Goal: Task Accomplishment & Management: Manage account settings

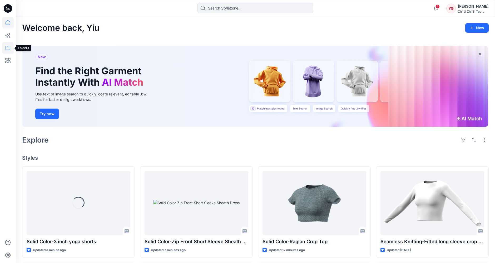
click at [10, 49] on icon at bounding box center [8, 48] width 12 height 12
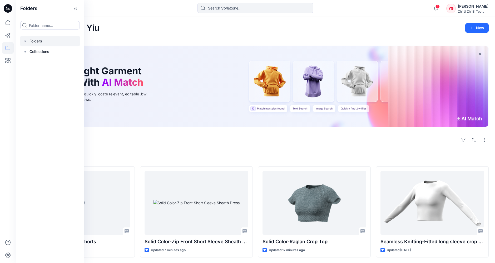
click at [48, 41] on div at bounding box center [50, 41] width 60 height 11
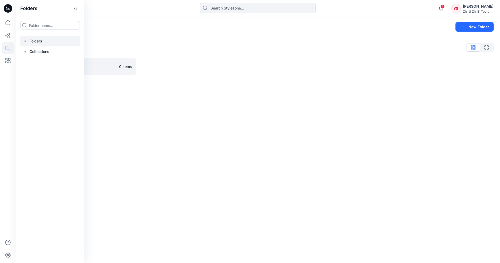
click at [134, 45] on div "Folders List" at bounding box center [257, 47] width 471 height 8
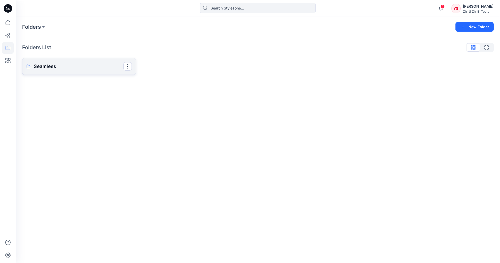
click at [82, 60] on link "Seamless" at bounding box center [79, 66] width 114 height 17
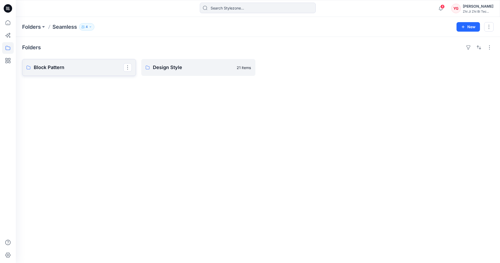
click at [80, 64] on p "Block Pattern" at bounding box center [79, 67] width 90 height 7
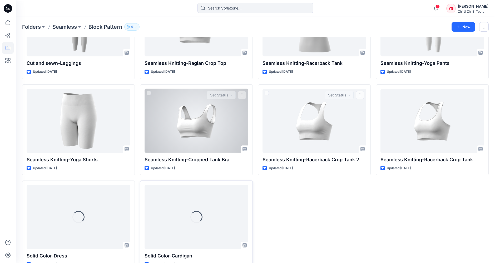
scroll to position [182, 0]
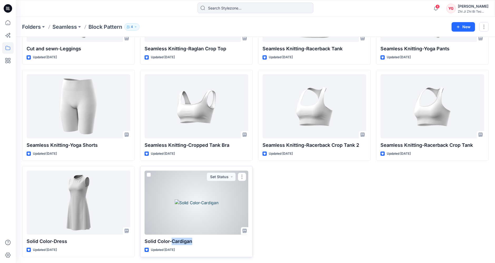
drag, startPoint x: 173, startPoint y: 240, endPoint x: 193, endPoint y: 243, distance: 20.7
click at [193, 243] on p "Solid Color-Cardigan" at bounding box center [197, 241] width 104 height 7
copy p "Cardigan"
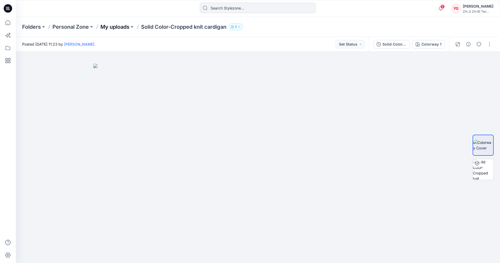
click at [118, 26] on p "My uploads" at bounding box center [114, 26] width 29 height 7
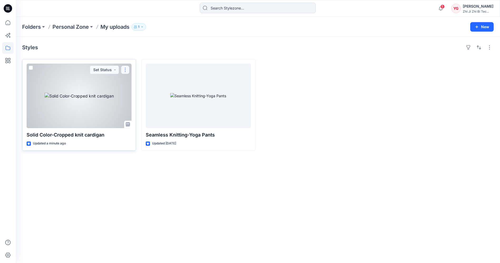
click at [128, 69] on button "button" at bounding box center [125, 70] width 8 height 8
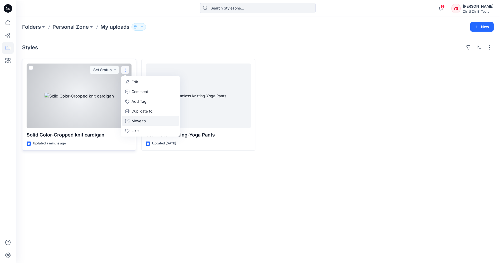
click at [143, 119] on p "Move to" at bounding box center [138, 121] width 14 height 6
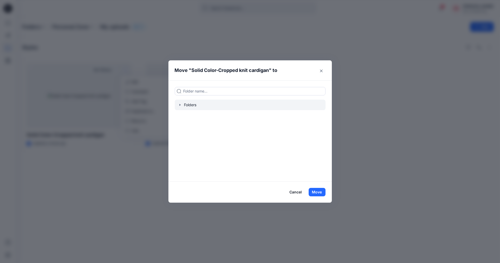
click at [193, 109] on div at bounding box center [250, 105] width 151 height 11
click at [181, 104] on icon "button" at bounding box center [180, 105] width 4 height 4
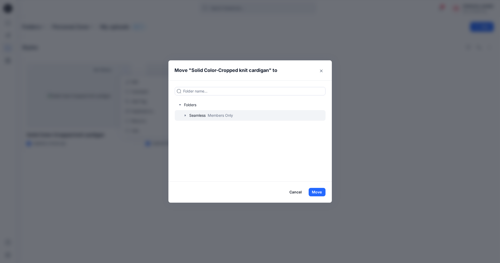
click at [182, 113] on div at bounding box center [250, 115] width 151 height 11
click at [193, 116] on div at bounding box center [250, 115] width 151 height 11
click at [183, 115] on icon "button" at bounding box center [185, 115] width 4 height 4
click at [218, 117] on div at bounding box center [250, 115] width 151 height 11
click at [296, 130] on div at bounding box center [250, 126] width 151 height 11
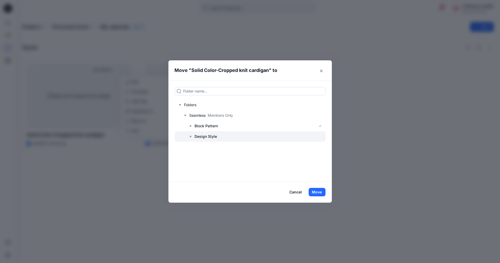
click at [282, 133] on div at bounding box center [250, 136] width 151 height 11
click at [314, 191] on button "Move" at bounding box center [316, 192] width 17 height 8
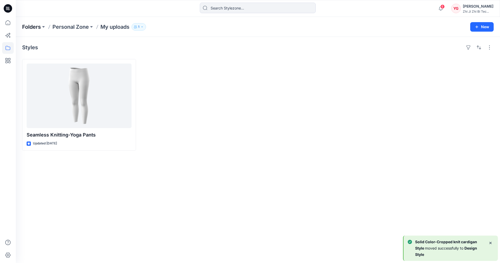
click at [34, 25] on p "Folders" at bounding box center [31, 26] width 19 height 7
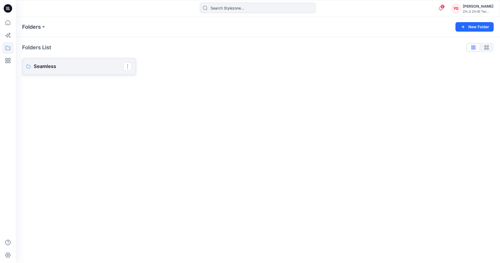
click at [73, 65] on p "Seamless" at bounding box center [79, 66] width 90 height 7
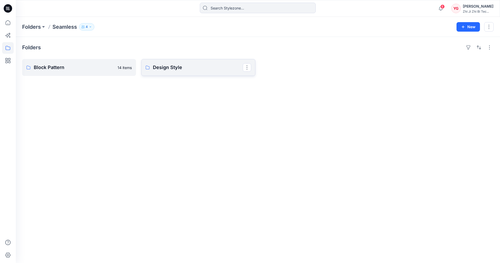
click at [183, 66] on p "Design Style" at bounding box center [198, 67] width 90 height 7
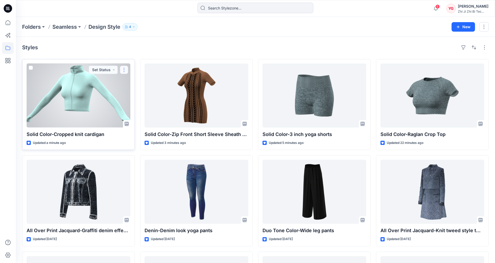
click at [125, 70] on button "button" at bounding box center [124, 70] width 8 height 8
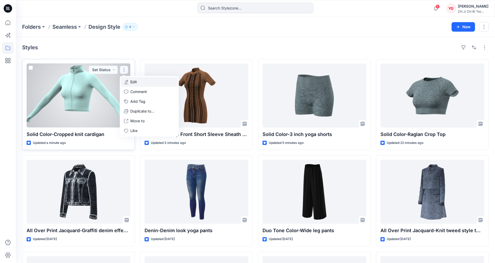
click at [148, 82] on button "Edit" at bounding box center [149, 82] width 57 height 10
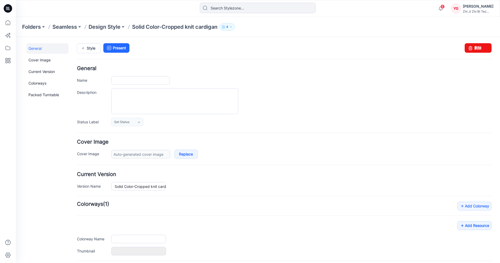
type input "Solid Color-Cropped knit cardigan"
type input "Colorway 1"
type input "Default Thumbnail"
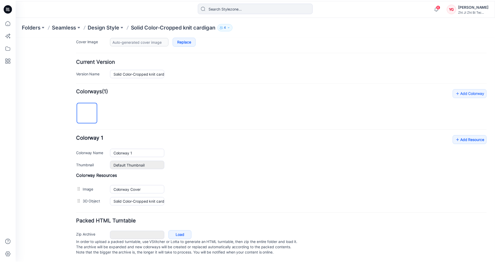
scroll to position [116, 0]
click at [461, 135] on link "Add Resource" at bounding box center [474, 139] width 34 height 9
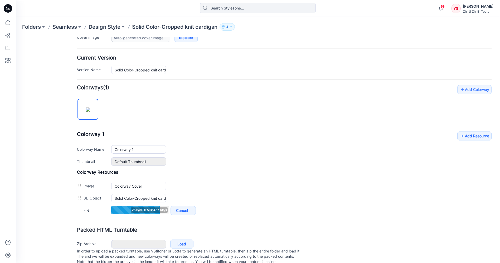
click at [382, 106] on div "Add Colorway Colorways (1) Colorway 1 Add Resource Delete Colorway Colorway Nam…" at bounding box center [284, 150] width 414 height 131
click at [104, 27] on p "Design Style" at bounding box center [105, 26] width 32 height 7
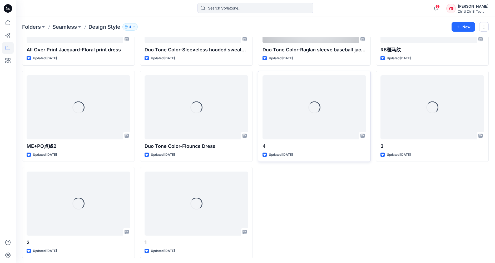
scroll to position [374, 0]
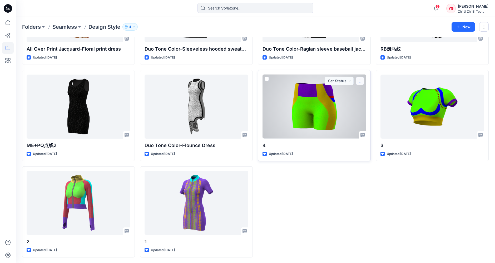
click at [359, 80] on button "button" at bounding box center [360, 81] width 8 height 8
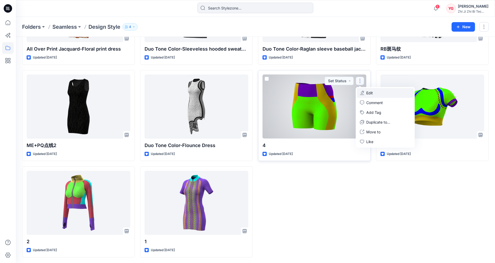
click at [386, 93] on button "Edit" at bounding box center [385, 93] width 57 height 10
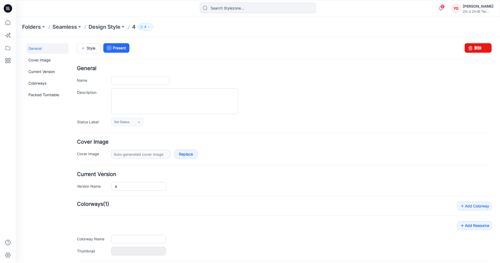
type input "4"
type input "Colorway 1"
type input "Default Thumbnail"
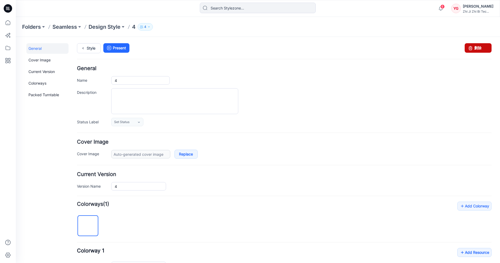
click at [474, 49] on link "删除" at bounding box center [477, 47] width 27 height 9
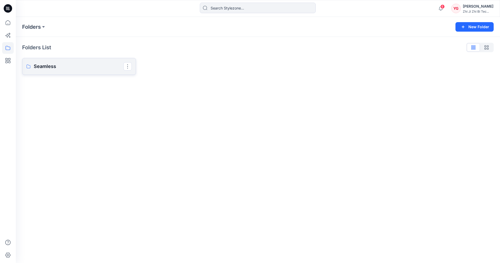
click at [96, 69] on p "Seamless" at bounding box center [79, 66] width 90 height 7
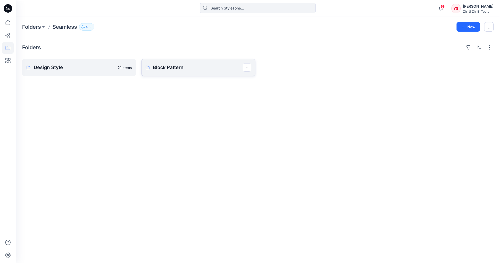
click at [170, 71] on link "Block Pattern" at bounding box center [198, 67] width 114 height 17
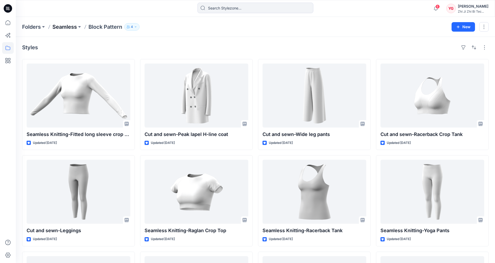
click at [68, 28] on p "Seamless" at bounding box center [64, 26] width 24 height 7
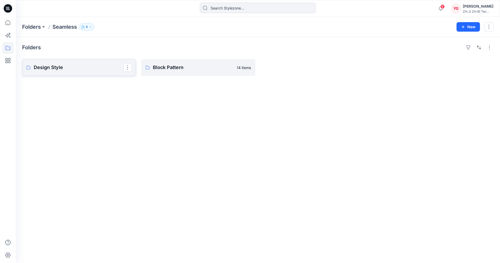
click at [66, 64] on p "Design Style" at bounding box center [79, 67] width 90 height 7
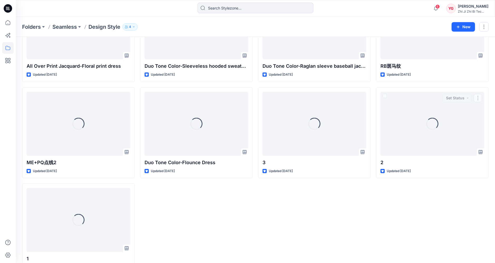
scroll to position [374, 0]
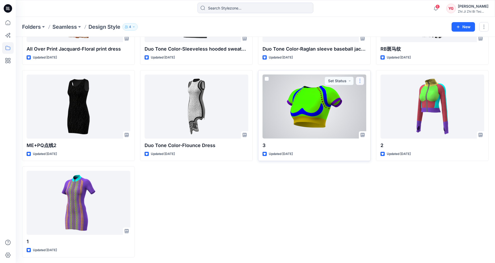
click at [363, 80] on button "button" at bounding box center [360, 81] width 8 height 8
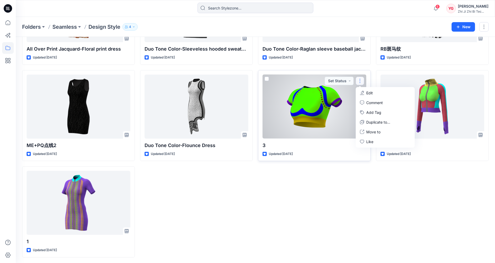
click at [370, 92] on p "Edit" at bounding box center [369, 93] width 7 height 6
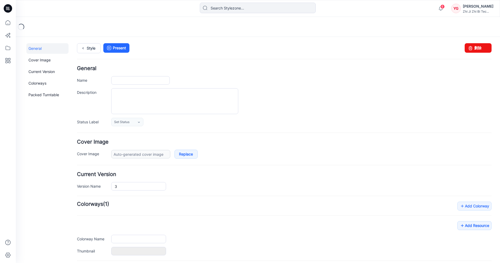
type input "3"
type input "Colorway 1"
type input "Default Thumbnail"
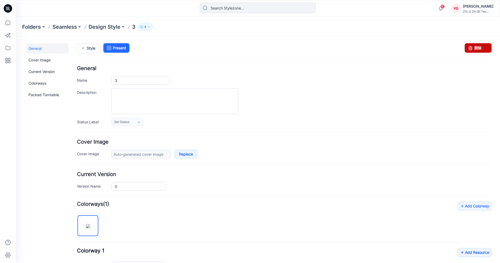
click at [473, 51] on link "删除" at bounding box center [477, 47] width 27 height 9
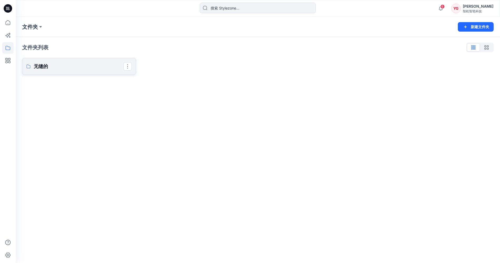
click at [52, 67] on p "无缝的" at bounding box center [79, 66] width 90 height 7
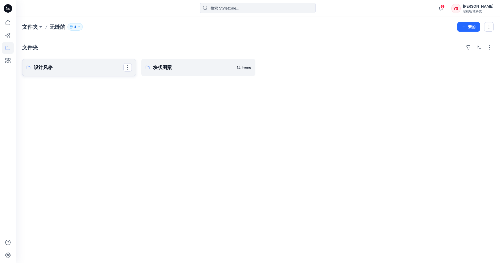
click at [57, 71] on p "设计风格" at bounding box center [79, 67] width 90 height 7
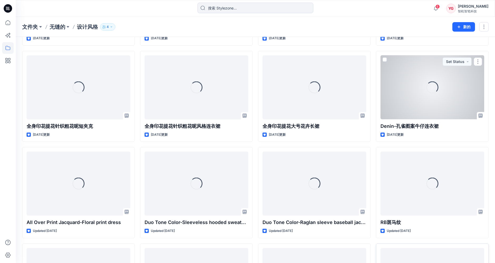
scroll to position [278, 0]
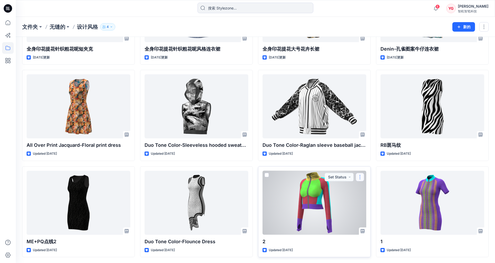
click at [359, 177] on button "button" at bounding box center [360, 177] width 8 height 8
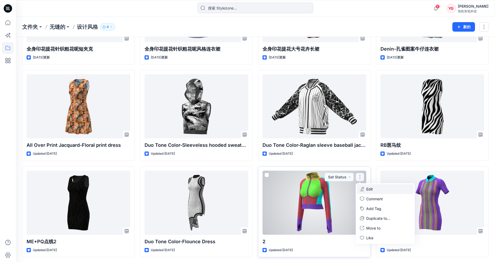
click at [384, 189] on button "Edit" at bounding box center [385, 189] width 57 height 10
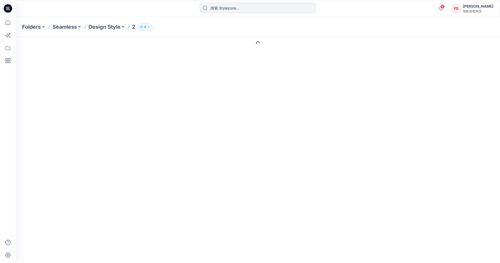
type input "2"
type input "Colorway 1"
type input "Default Thumbnail"
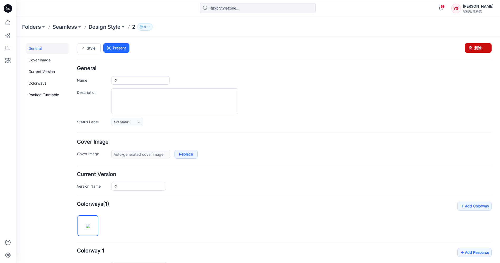
click at [474, 51] on link "删除" at bounding box center [477, 47] width 27 height 9
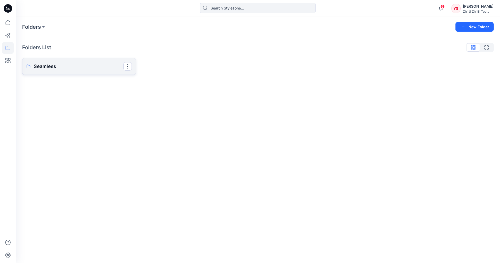
click at [61, 63] on p "Seamless" at bounding box center [79, 66] width 90 height 7
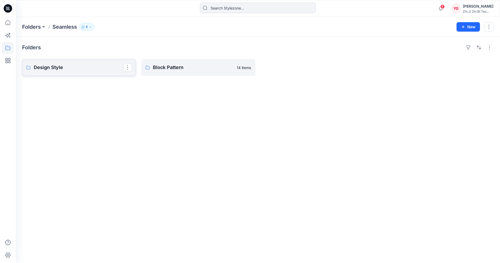
click at [91, 72] on link "Design Style" at bounding box center [79, 67] width 114 height 17
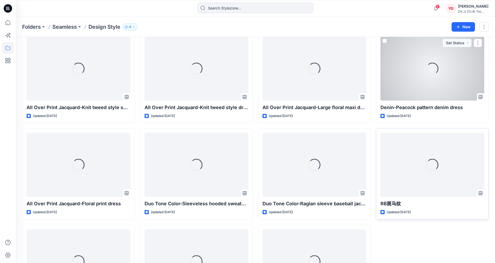
scroll to position [278, 0]
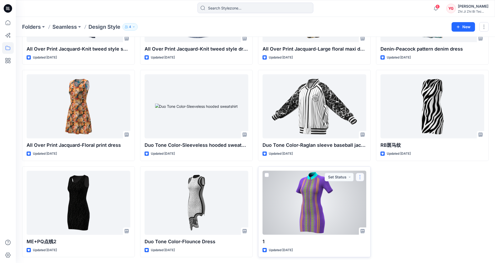
click at [363, 176] on button "button" at bounding box center [360, 177] width 8 height 8
click at [372, 190] on p "Edit" at bounding box center [369, 189] width 7 height 6
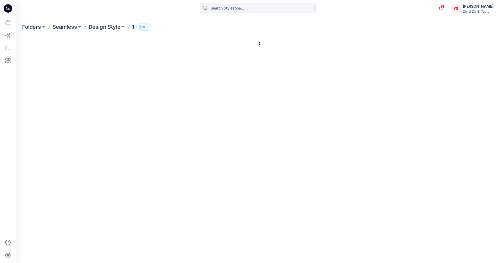
type input "1"
type input "Colorway 1"
type input "Default Thumbnail"
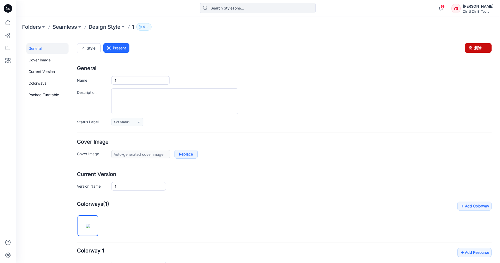
click at [481, 50] on link "删除" at bounding box center [477, 47] width 27 height 9
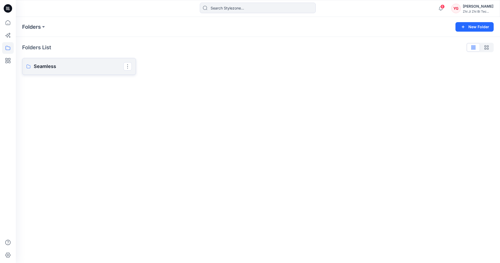
click at [63, 62] on link "Seamless" at bounding box center [79, 66] width 114 height 17
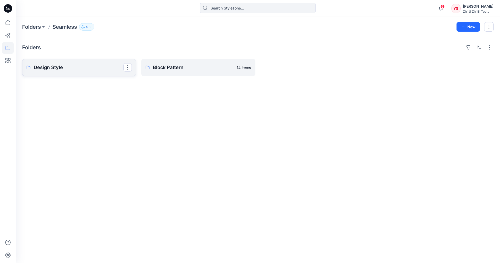
click at [77, 66] on p "Design Style" at bounding box center [79, 67] width 90 height 7
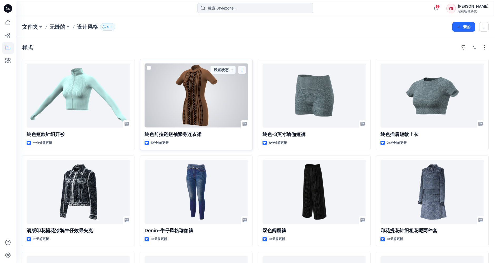
click at [243, 69] on button "button" at bounding box center [242, 70] width 8 height 8
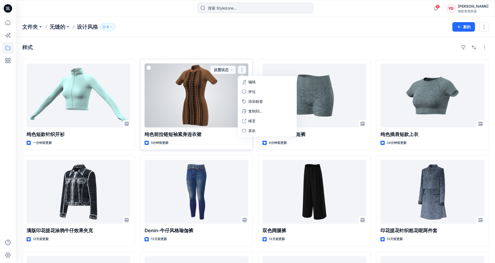
click at [254, 81] on font "编辑" at bounding box center [251, 82] width 7 height 4
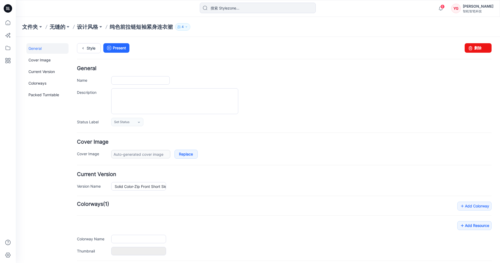
type input "Solid Color-Zip Front Short Sleeve Sheath Dress"
type input "Colorway 1"
type input "Default Thumbnail"
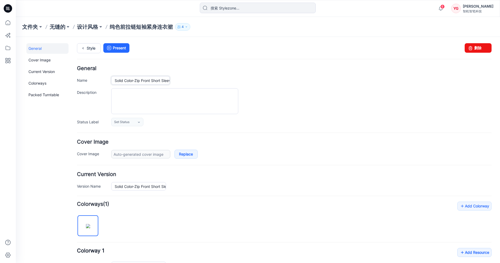
drag, startPoint x: 133, startPoint y: 81, endPoint x: 81, endPoint y: 81, distance: 51.6
click at [81, 81] on div "Name Solid Color-Zip Front Short Sleeve Sheath Dress" at bounding box center [284, 80] width 414 height 8
paste input "Duo Tone"
type input "Duo Tone Color-Zip Front Short Sleeve Sheath Dress"
click at [203, 131] on form "General Name Duo Tone Color-Zip Front Short Sleeve Sheath Dress Description Sta…" at bounding box center [284, 224] width 414 height 317
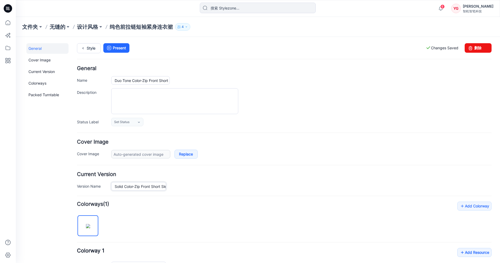
drag, startPoint x: 133, startPoint y: 186, endPoint x: 80, endPoint y: 185, distance: 52.7
click at [80, 185] on div "Version Name Solid Color-Zip Front Short Sleeve Sheath Dress" at bounding box center [284, 186] width 414 height 8
paste input "Duo Tone"
type input "Duo Tone Color-Zip Front Short Sleeve Sheath Dress"
click at [185, 202] on h4 "Add Colorway Colorways (1)" at bounding box center [284, 204] width 414 height 5
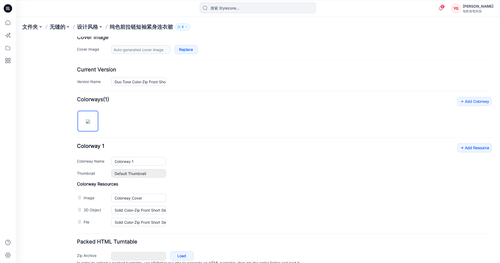
scroll to position [117, 0]
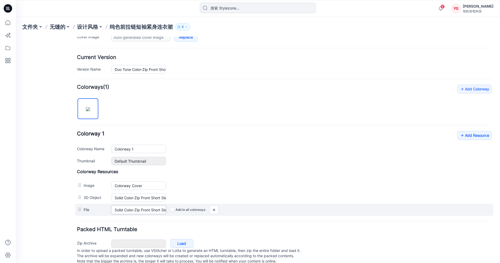
drag, startPoint x: 133, startPoint y: 208, endPoint x: 97, endPoint y: 207, distance: 36.4
click at [97, 207] on div "File Solid Color-Zip Front Short Sleeve Sheath Dress Cancel Add to all colorways" at bounding box center [284, 210] width 418 height 12
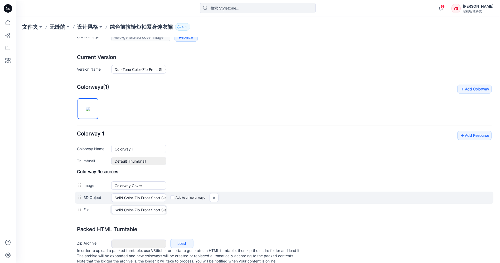
paste input "Duo Tone"
type input "Duo Tone Color-Zip Front Short Sleeve Sheath Dress"
drag, startPoint x: 133, startPoint y: 196, endPoint x: 102, endPoint y: 195, distance: 31.1
click at [102, 195] on div "3D Object Solid Color-Zip Front Short Sleeve Sheath Dress Colorway 1 Cancel Add…" at bounding box center [284, 197] width 418 height 12
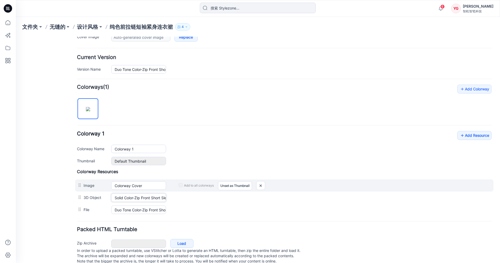
paste input "Duo Tone"
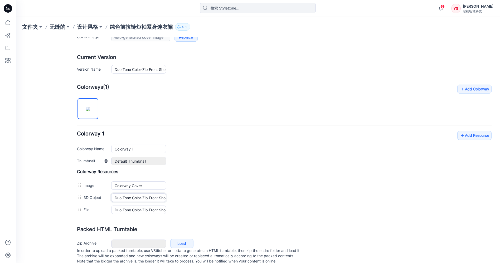
type input "Duo Tone Color-Zip Front Short Sleeve Sheath Dress Colorway 1"
click at [238, 157] on div "Default Thumbnail Reset" at bounding box center [301, 161] width 380 height 8
click at [92, 26] on font "设计风格" at bounding box center [87, 27] width 21 height 6
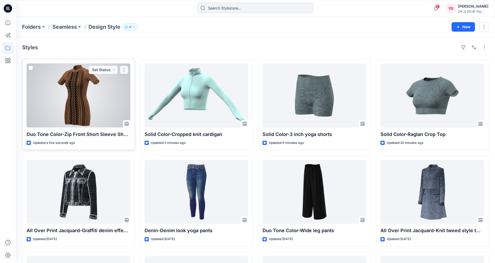
click at [126, 71] on button "button" at bounding box center [124, 70] width 8 height 8
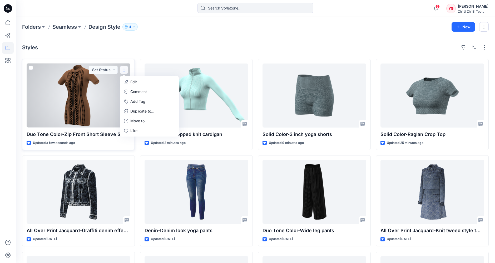
click at [144, 83] on button "Edit" at bounding box center [149, 82] width 57 height 10
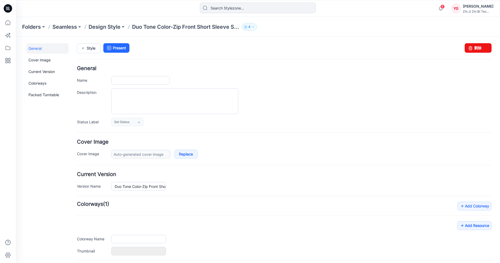
type input "Duo Tone Color-Zip Front Short Sleeve Sheath Dress"
type input "Colorway 1"
type input "Default Thumbnail"
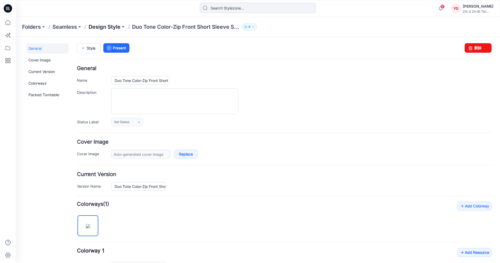
click at [107, 26] on p "Design Style" at bounding box center [105, 26] width 32 height 7
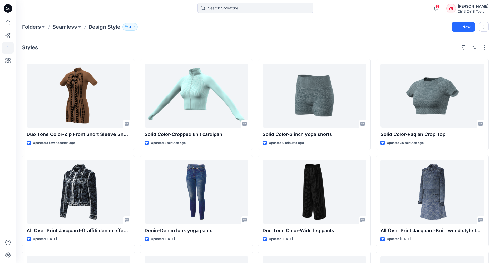
click at [371, 50] on div "Styles" at bounding box center [255, 47] width 467 height 8
click at [65, 27] on p "Seamless" at bounding box center [64, 26] width 24 height 7
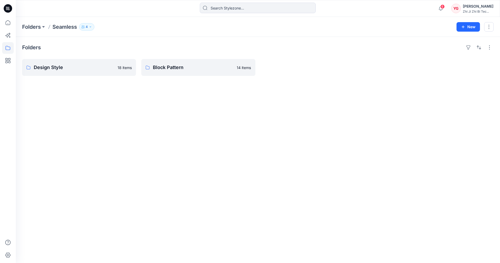
click at [92, 121] on div "Folders Design Style 18 items Block Pattern 14 items" at bounding box center [258, 150] width 484 height 226
drag, startPoint x: 281, startPoint y: 52, endPoint x: 275, endPoint y: 83, distance: 31.6
click at [275, 82] on div "Folders Design Style 18 items Block Pattern 14 items" at bounding box center [258, 150] width 484 height 226
click at [297, 115] on div "Folders Design Style 18 items Block Pattern 14 items" at bounding box center [258, 150] width 484 height 226
click at [280, 143] on div "Folders Design Style 18 items Block Pattern 14 items" at bounding box center [258, 150] width 484 height 226
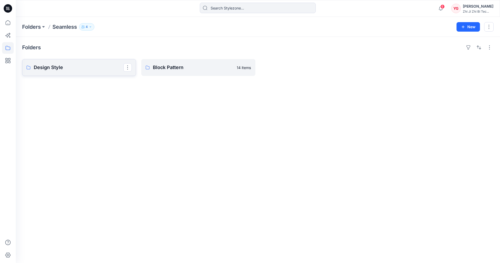
click at [99, 70] on p "Design Style" at bounding box center [79, 67] width 90 height 7
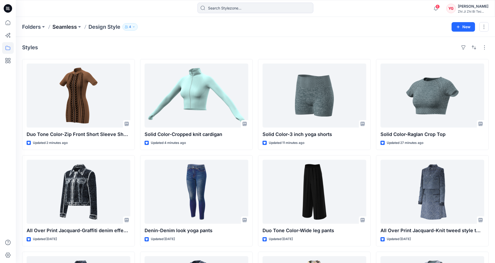
click at [70, 30] on p "Seamless" at bounding box center [64, 26] width 24 height 7
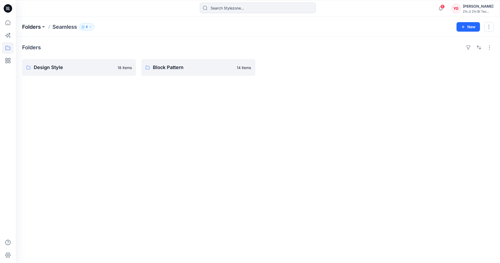
click at [29, 26] on p "Folders" at bounding box center [31, 26] width 19 height 7
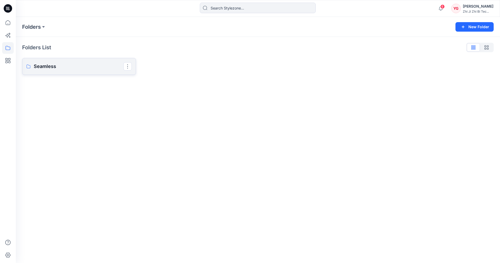
click at [94, 69] on p "Seamless" at bounding box center [79, 66] width 90 height 7
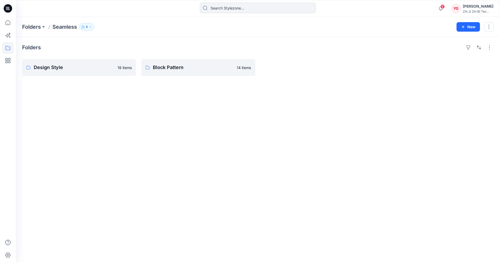
click at [223, 108] on div "Folders Design Style 18 items Block Pattern 14 items" at bounding box center [258, 150] width 484 height 226
drag, startPoint x: 442, startPoint y: 152, endPoint x: 417, endPoint y: 142, distance: 26.4
click at [442, 152] on div "Folders Design Style 18 items Block Pattern 14 items" at bounding box center [258, 150] width 484 height 226
click at [35, 28] on p "Folders" at bounding box center [31, 26] width 19 height 7
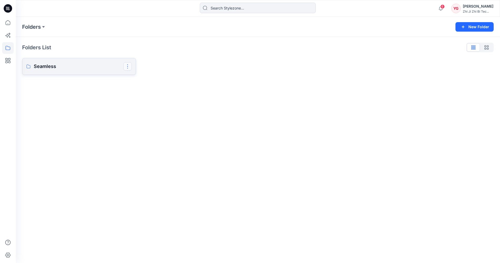
click at [129, 66] on button "button" at bounding box center [127, 66] width 8 height 8
click at [148, 78] on button "Edit" at bounding box center [153, 79] width 57 height 10
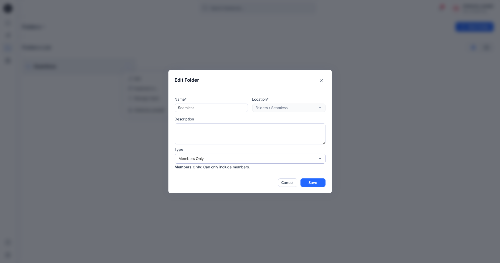
click at [314, 157] on div "Members Only" at bounding box center [247, 159] width 136 height 6
click at [321, 81] on icon "Close" at bounding box center [321, 80] width 3 height 3
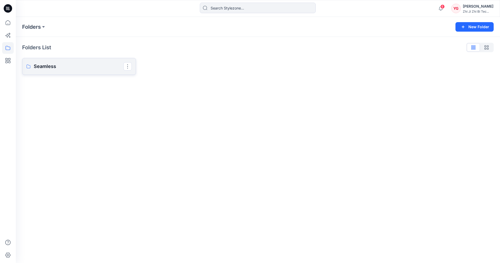
click at [67, 67] on p "Seamless" at bounding box center [79, 66] width 90 height 7
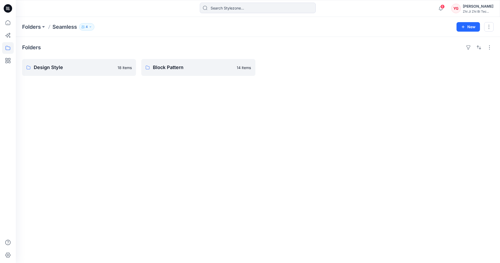
click at [121, 117] on div "Folders Design Style 18 items Block Pattern 14 items" at bounding box center [258, 150] width 484 height 226
click at [100, 70] on p "Design Style" at bounding box center [79, 67] width 90 height 7
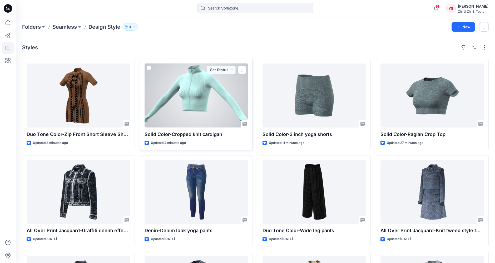
click at [208, 98] on div at bounding box center [197, 95] width 104 height 64
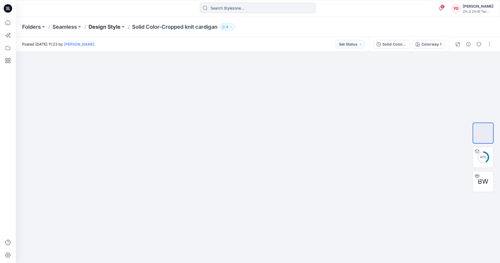
click at [104, 28] on p "Design Style" at bounding box center [105, 26] width 32 height 7
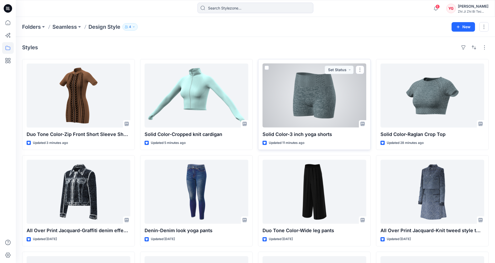
click at [320, 96] on div at bounding box center [315, 95] width 104 height 64
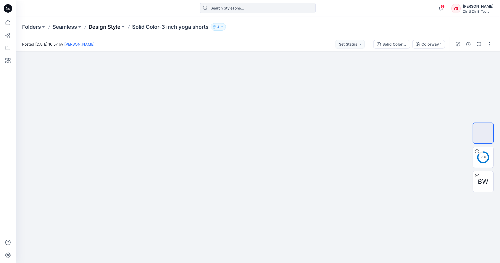
click at [110, 27] on p "Design Style" at bounding box center [105, 26] width 32 height 7
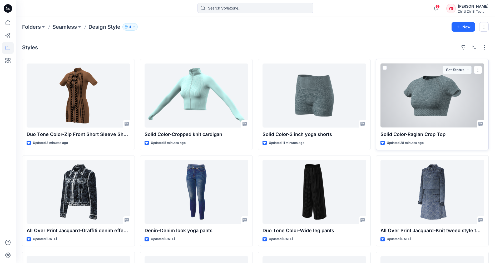
click at [429, 109] on div at bounding box center [433, 95] width 104 height 64
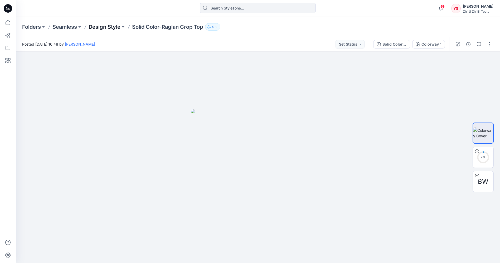
click at [101, 27] on p "Design Style" at bounding box center [105, 26] width 32 height 7
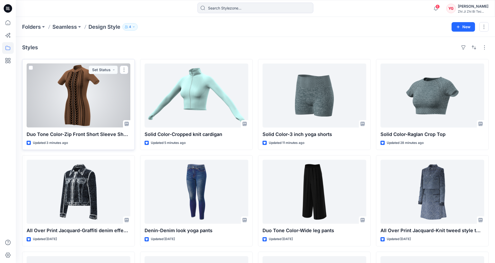
click at [87, 85] on div at bounding box center [79, 95] width 104 height 64
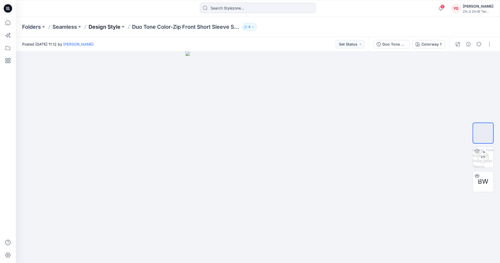
click at [104, 29] on p "Design Style" at bounding box center [105, 26] width 32 height 7
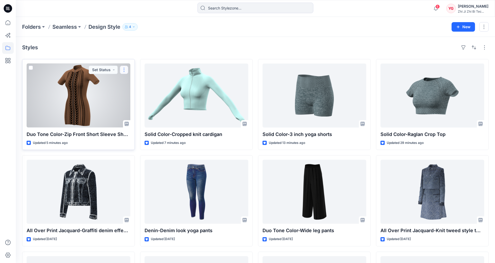
click at [122, 70] on button "button" at bounding box center [124, 70] width 8 height 8
click at [124, 70] on button "button" at bounding box center [124, 70] width 8 height 8
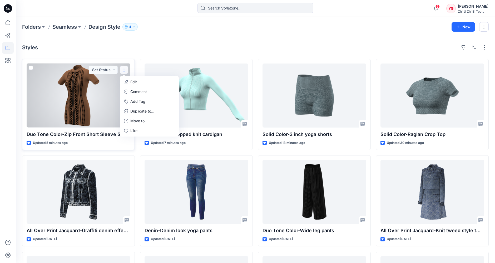
click at [139, 83] on button "Edit" at bounding box center [149, 82] width 57 height 10
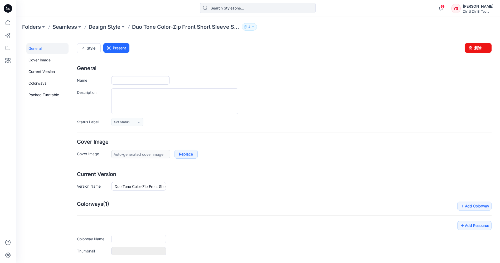
type input "Duo Tone Color-Zip Front Short Sleeve Sheath Dress"
type input "Colorway 1"
type input "Default Thumbnail"
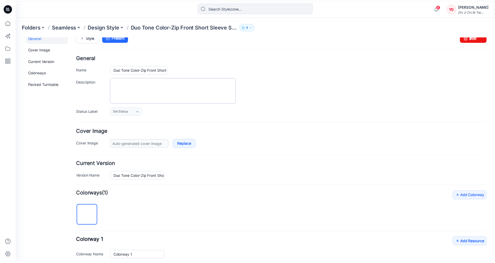
scroll to position [29, 0]
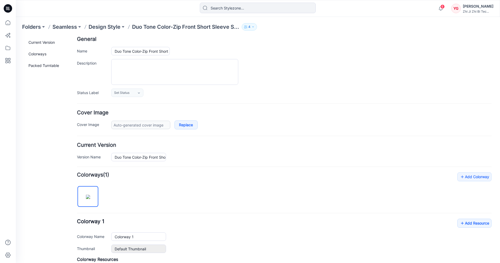
click at [393, 100] on form "General Name Duo Tone Color-Zip Front Short Sleeve Sheath Dress Description Sta…" at bounding box center [284, 195] width 414 height 317
click at [96, 25] on p "Design Style" at bounding box center [105, 26] width 32 height 7
